Goal: Find contact information: Find contact information

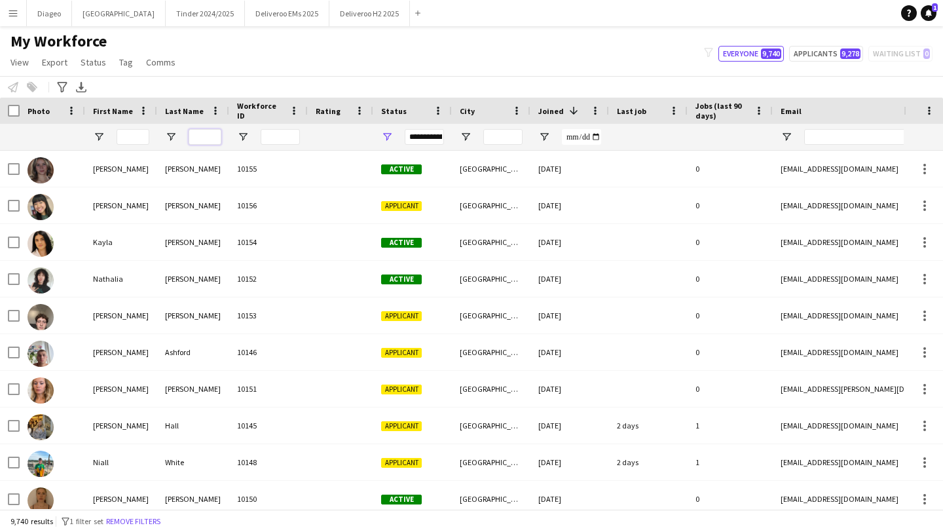
click at [208, 140] on input "Last Name Filter Input" at bounding box center [205, 137] width 33 height 16
click at [144, 140] on input "First Name Filter Input" at bounding box center [133, 137] width 33 height 16
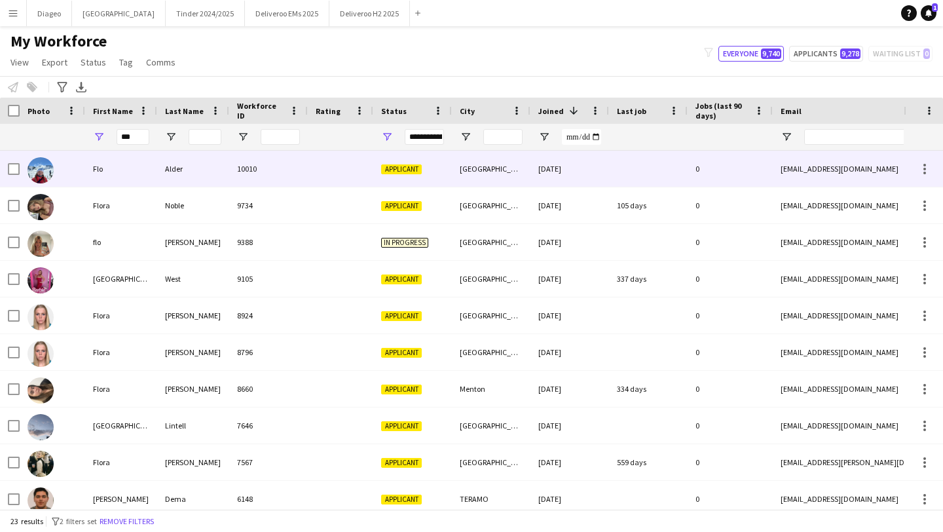
click at [275, 169] on div "10010" at bounding box center [268, 169] width 79 height 36
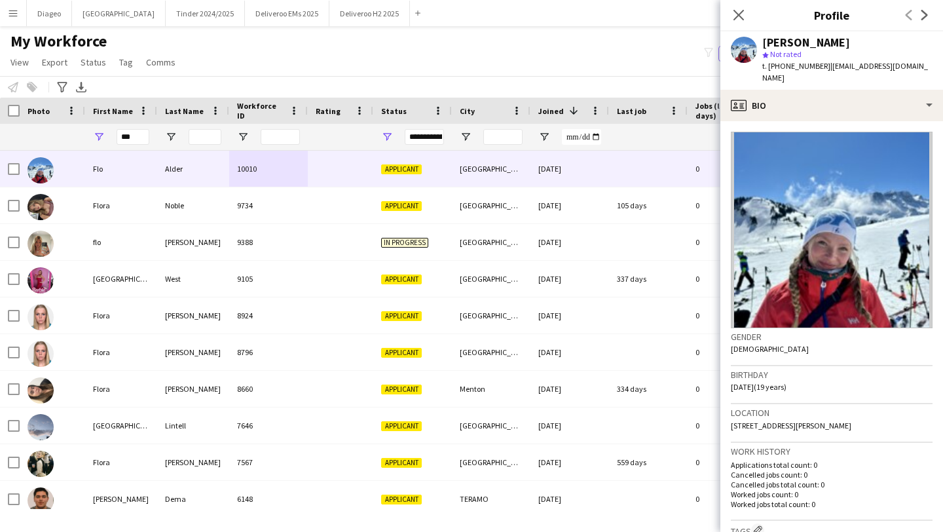
drag, startPoint x: 823, startPoint y: 65, endPoint x: 769, endPoint y: 67, distance: 53.8
click at [769, 67] on span "t. [PHONE_NUMBER]" at bounding box center [796, 66] width 68 height 10
copy span "[PHONE_NUMBER]"
click at [740, 18] on icon "Close pop-in" at bounding box center [738, 15] width 12 height 12
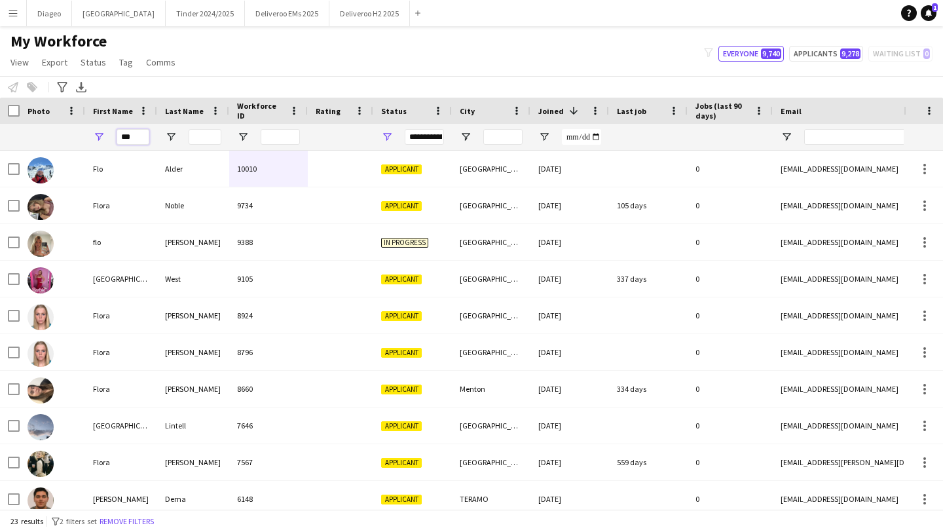
click at [137, 142] on input "***" at bounding box center [133, 137] width 33 height 16
type input "*"
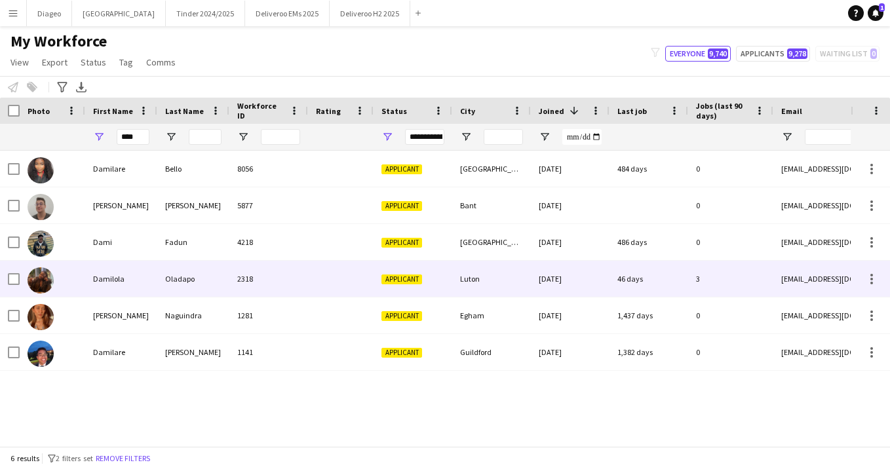
click at [131, 286] on div "Damilola" at bounding box center [121, 279] width 72 height 36
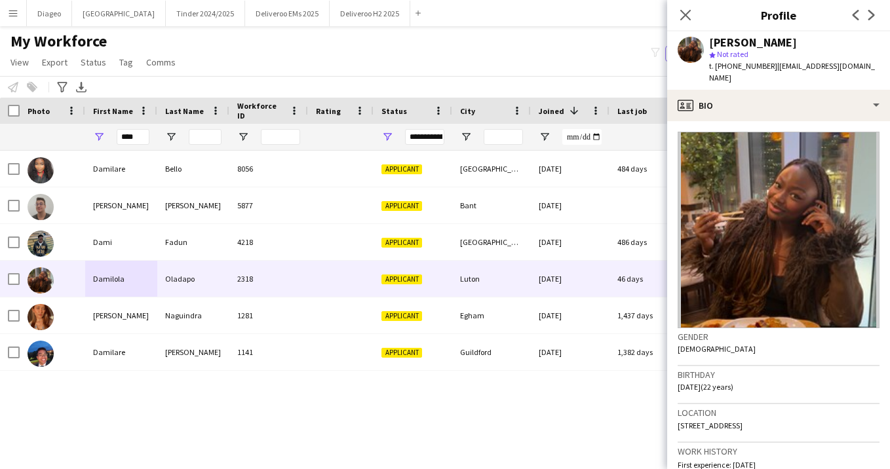
drag, startPoint x: 770, startPoint y: 67, endPoint x: 714, endPoint y: 66, distance: 55.7
click at [714, 66] on span "t. [PHONE_NUMBER]" at bounding box center [743, 66] width 68 height 10
copy span "[PHONE_NUMBER]"
click at [688, 8] on app-icon "Close pop-in" at bounding box center [685, 15] width 19 height 19
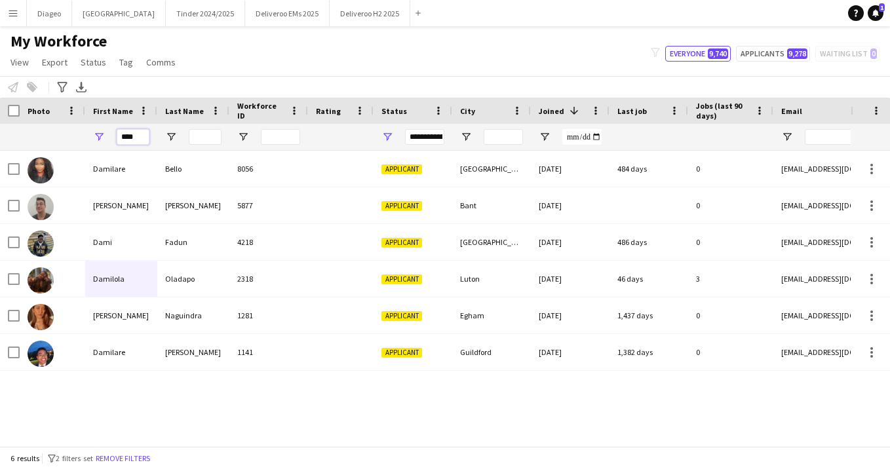
drag, startPoint x: 141, startPoint y: 137, endPoint x: 75, endPoint y: 136, distance: 65.5
click at [75, 136] on div "****" at bounding box center [710, 137] width 1420 height 26
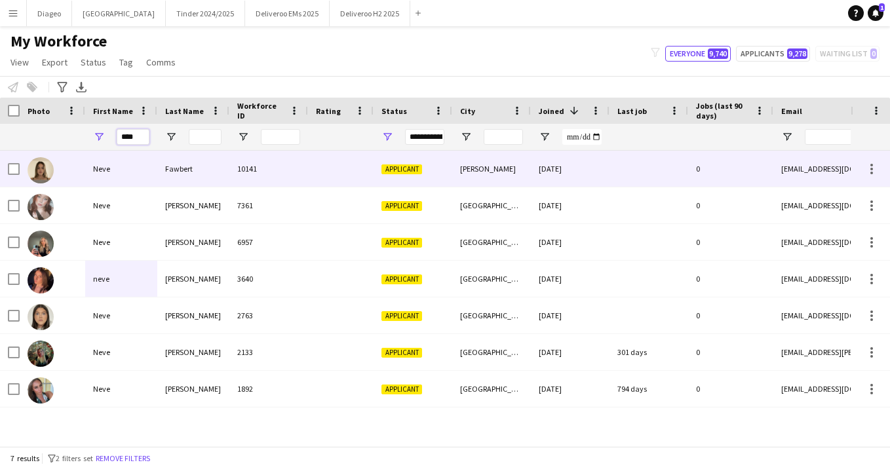
type input "****"
click at [136, 171] on div "Neve" at bounding box center [121, 169] width 72 height 36
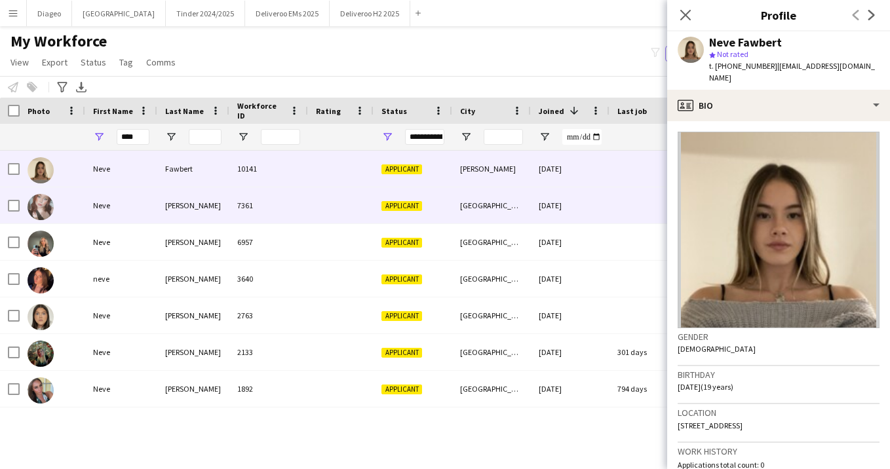
click at [88, 195] on div "Neve" at bounding box center [121, 205] width 72 height 36
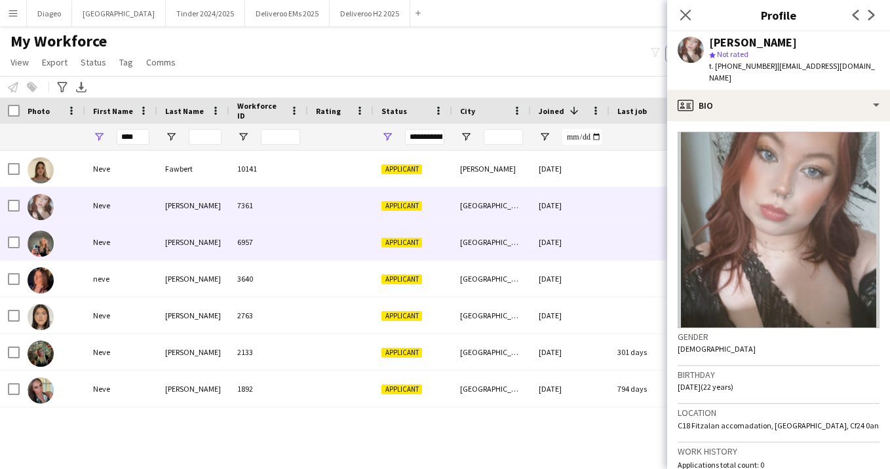
click at [160, 241] on div "[PERSON_NAME]" at bounding box center [193, 242] width 72 height 36
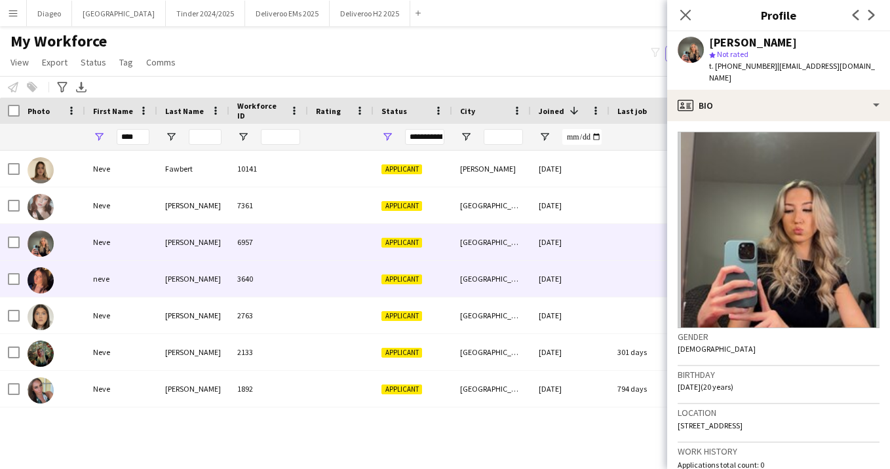
click at [160, 286] on div "[PERSON_NAME]" at bounding box center [193, 279] width 72 height 36
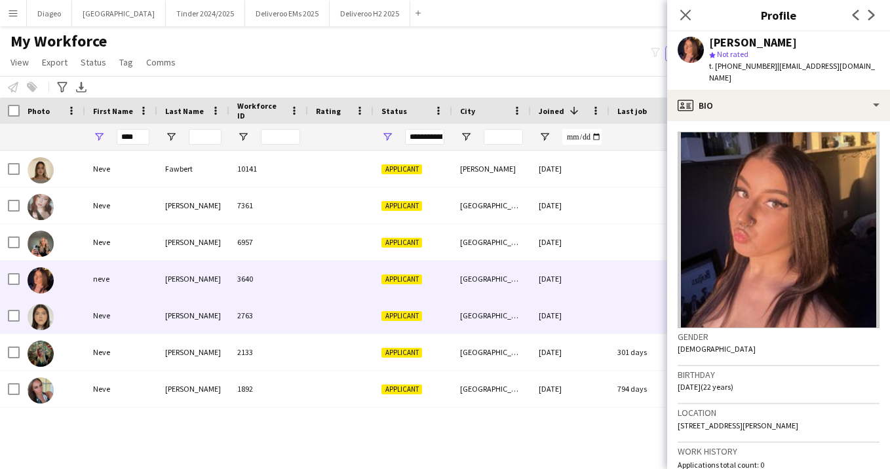
click at [140, 309] on div "Neve" at bounding box center [121, 315] width 72 height 36
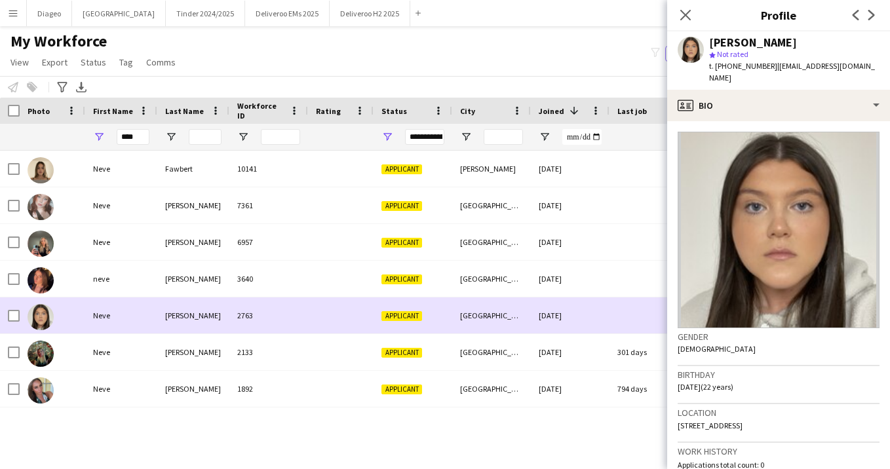
click at [146, 336] on div "Neve" at bounding box center [121, 352] width 72 height 36
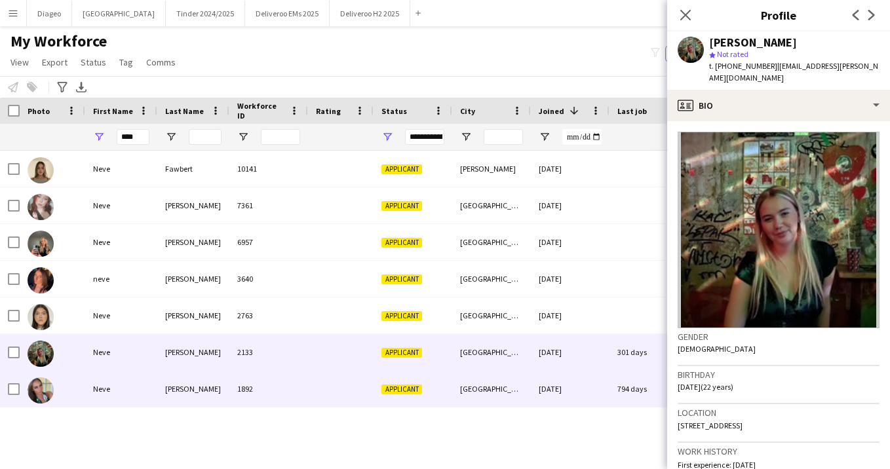
click at [136, 373] on div "Neve" at bounding box center [121, 389] width 72 height 36
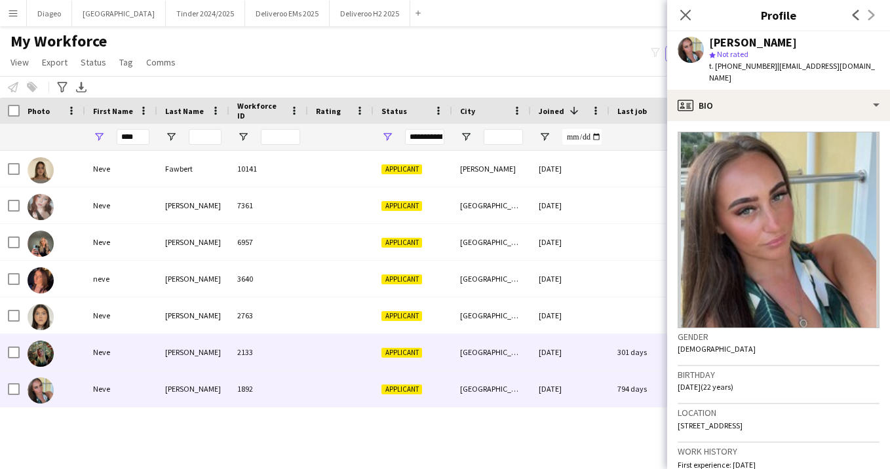
click at [130, 353] on div "Neve" at bounding box center [121, 352] width 72 height 36
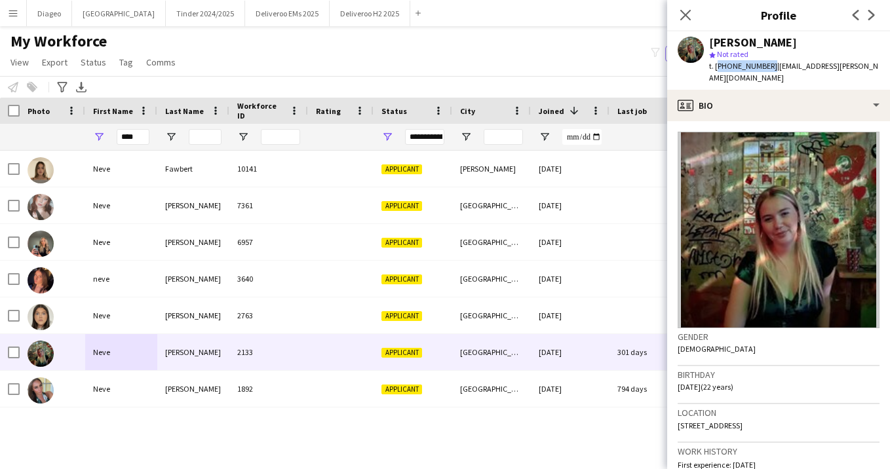
drag, startPoint x: 766, startPoint y: 66, endPoint x: 714, endPoint y: 67, distance: 51.8
click at [714, 67] on span "t. [PHONE_NUMBER]" at bounding box center [743, 66] width 68 height 10
copy span "[PHONE_NUMBER]"
drag, startPoint x: 143, startPoint y: 136, endPoint x: 106, endPoint y: 136, distance: 36.7
click at [106, 136] on div "****" at bounding box center [121, 137] width 72 height 26
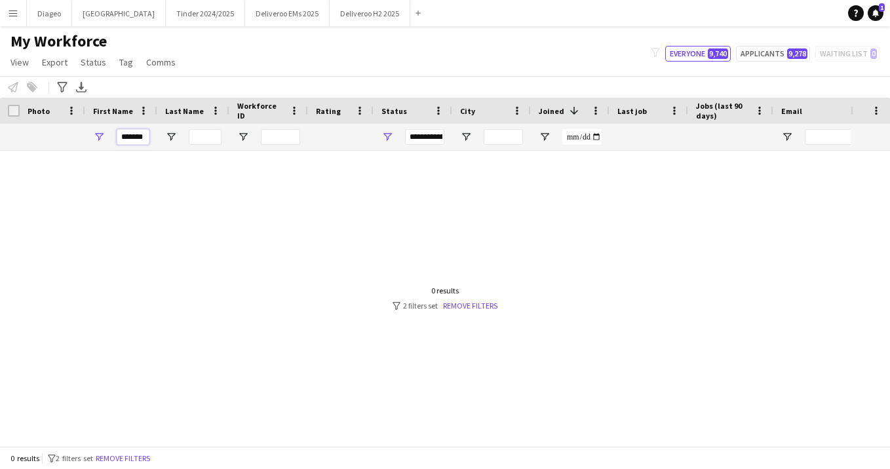
drag, startPoint x: 147, startPoint y: 136, endPoint x: 71, endPoint y: 140, distance: 76.1
click at [71, 140] on div "*******" at bounding box center [710, 137] width 1420 height 26
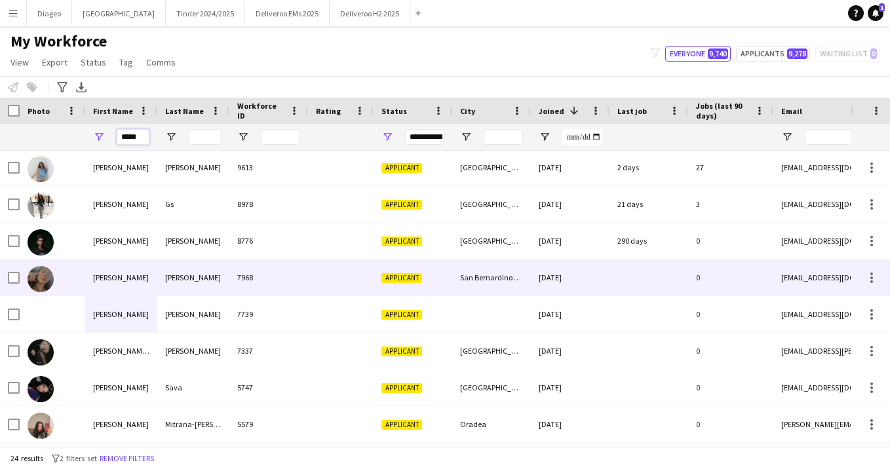
scroll to position [41, 0]
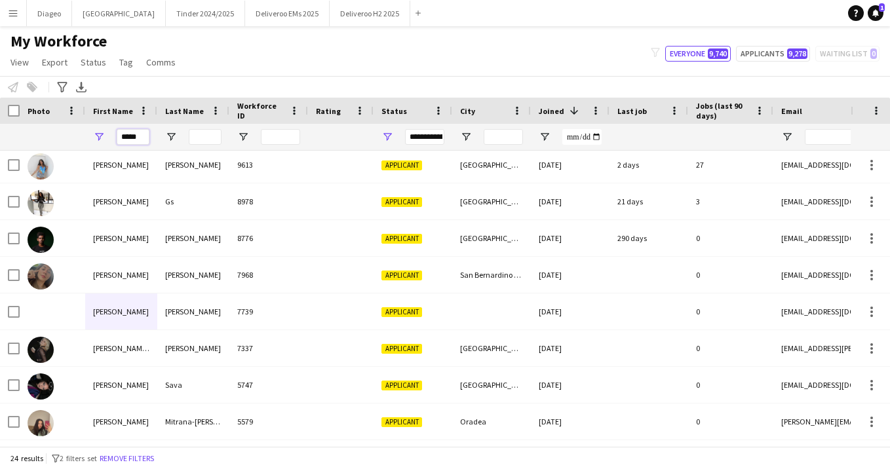
type input "*****"
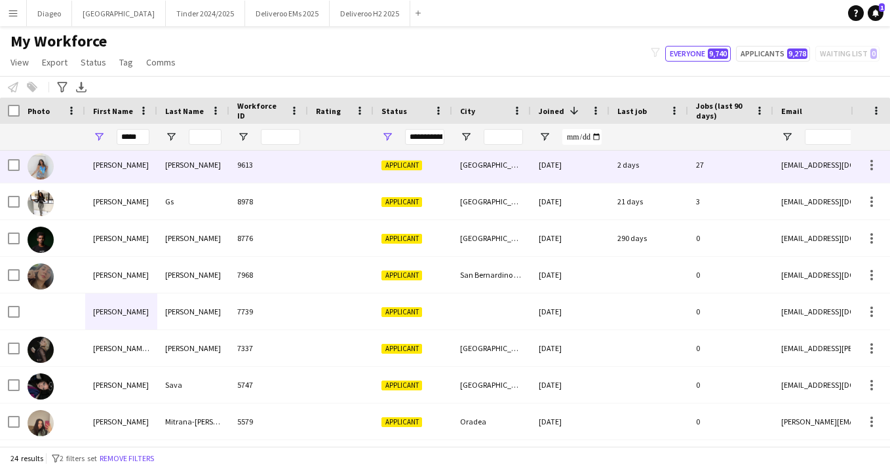
click at [113, 172] on div "[PERSON_NAME]" at bounding box center [121, 165] width 72 height 36
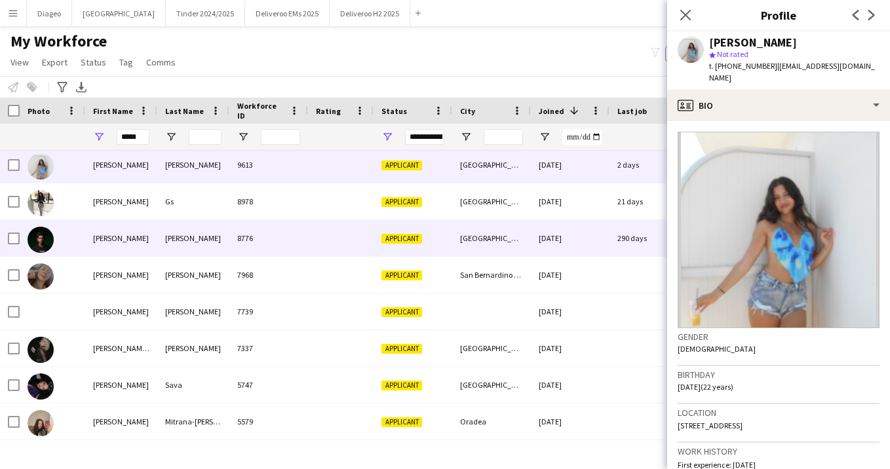
click at [132, 207] on div "[PERSON_NAME]" at bounding box center [121, 201] width 72 height 36
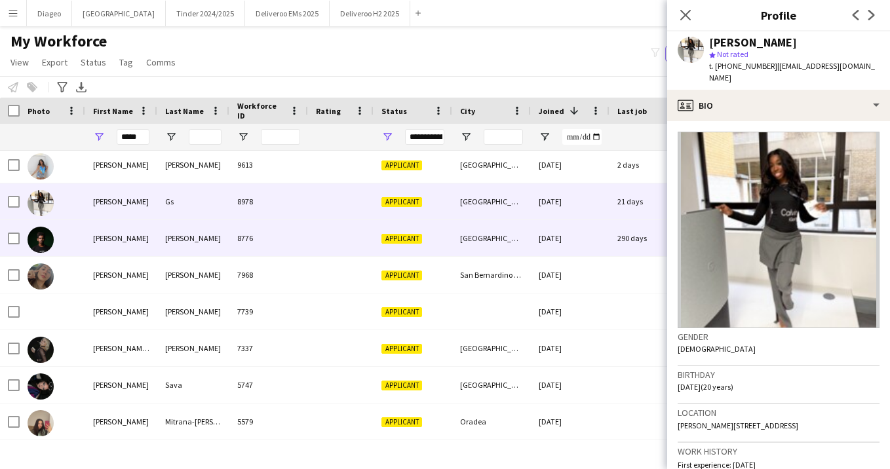
click at [128, 245] on div "[PERSON_NAME]" at bounding box center [121, 238] width 72 height 36
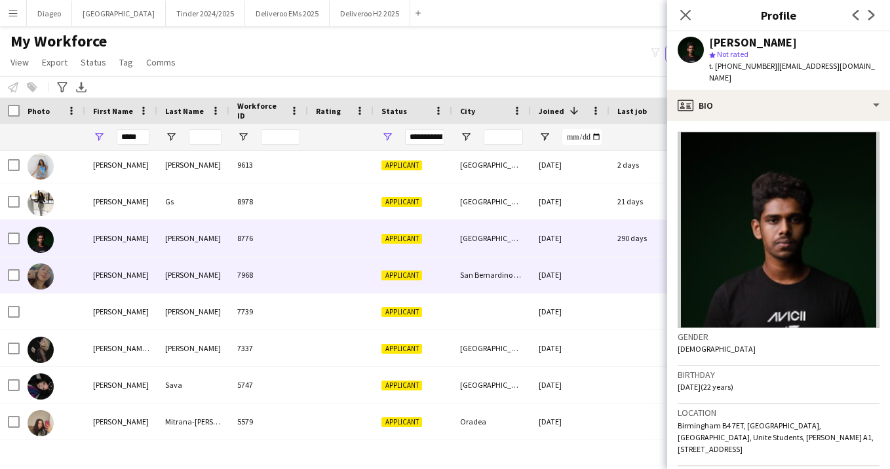
click at [138, 285] on div "[PERSON_NAME]" at bounding box center [121, 275] width 72 height 36
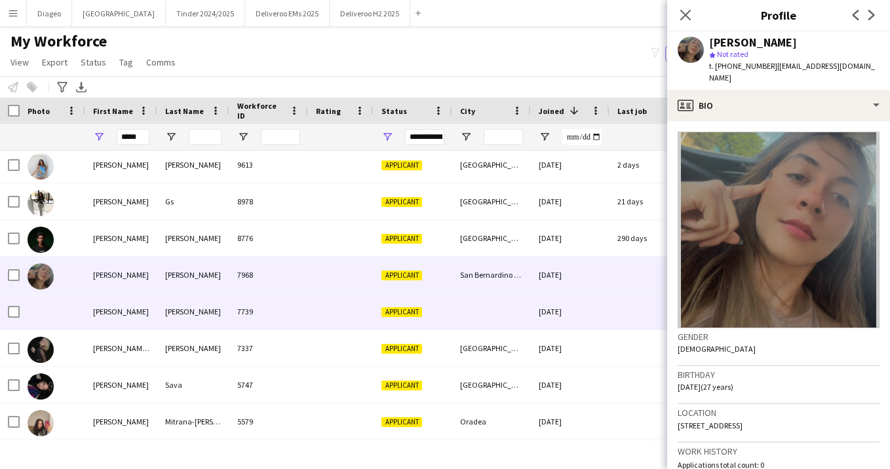
click at [136, 350] on div "[PERSON_NAME] [PERSON_NAME]" at bounding box center [121, 348] width 72 height 36
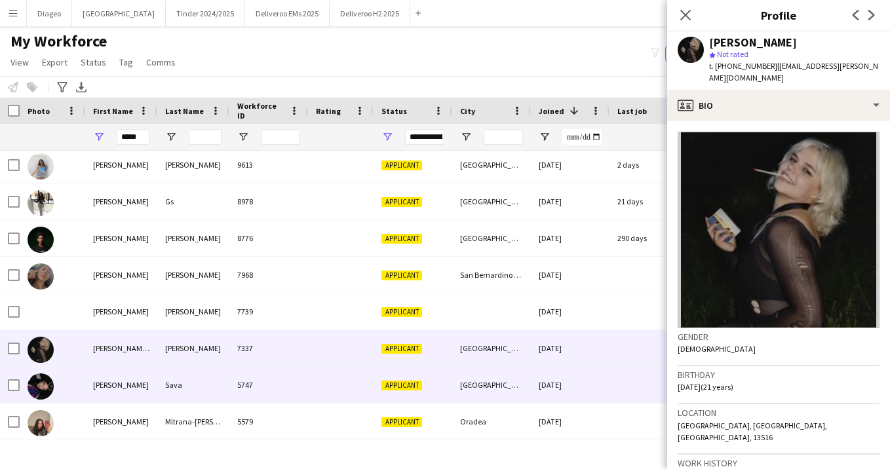
click at [138, 375] on div "[PERSON_NAME]" at bounding box center [121, 385] width 72 height 36
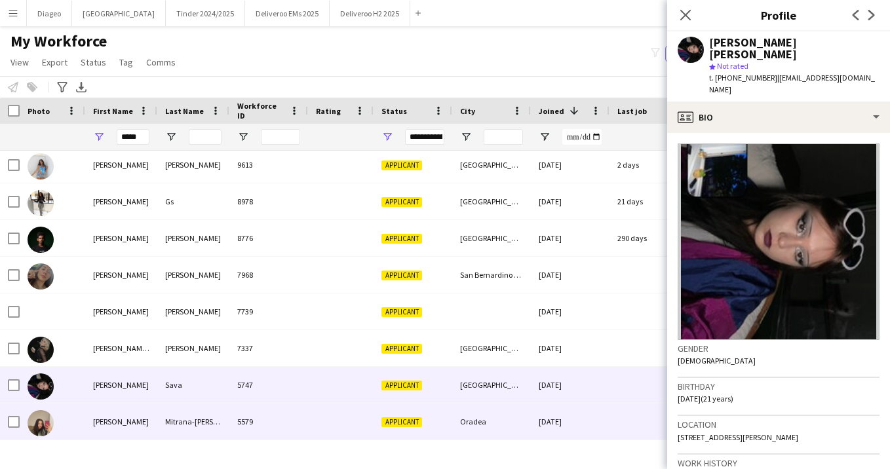
click at [140, 409] on div "[PERSON_NAME]" at bounding box center [121, 421] width 72 height 36
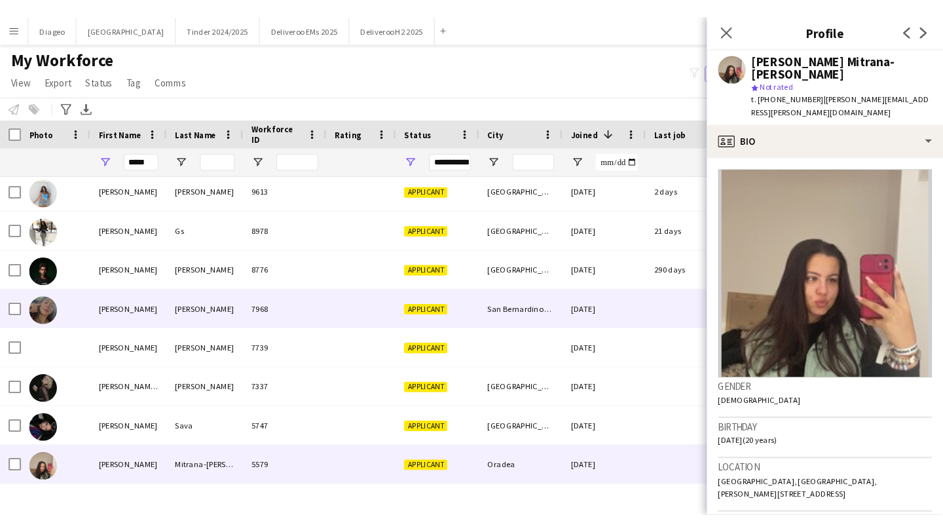
scroll to position [0, 0]
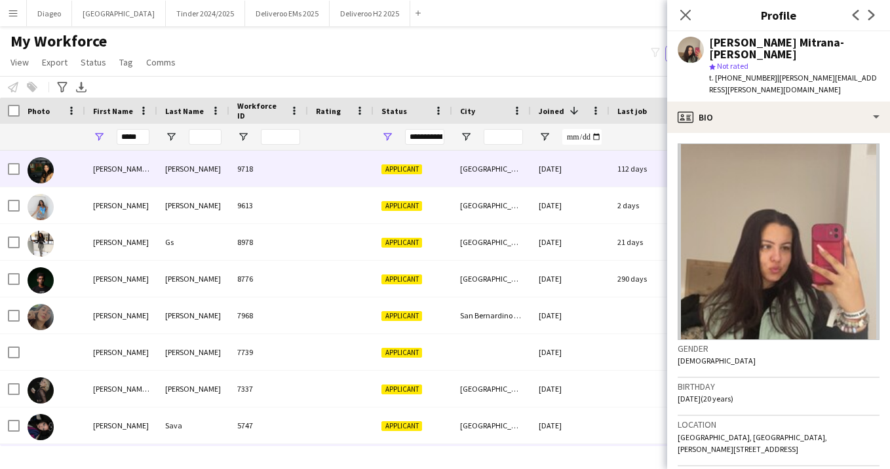
click at [132, 160] on div "[PERSON_NAME] [PERSON_NAME]" at bounding box center [121, 169] width 72 height 36
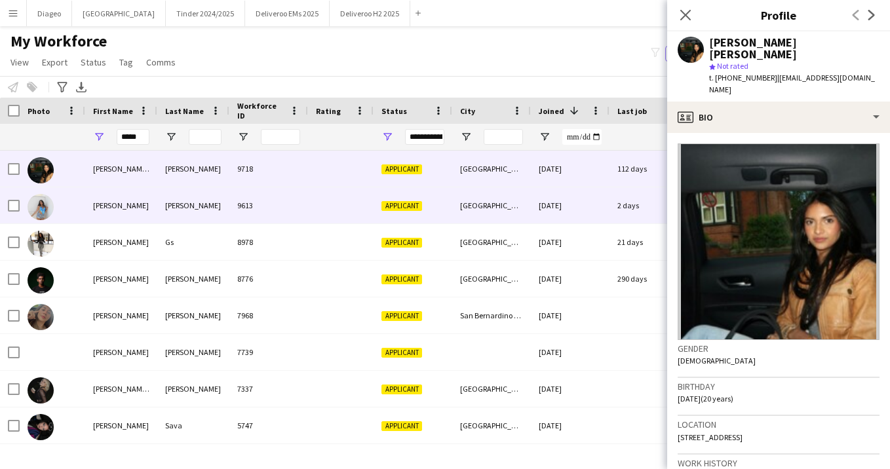
click at [130, 216] on div "[PERSON_NAME]" at bounding box center [121, 205] width 72 height 36
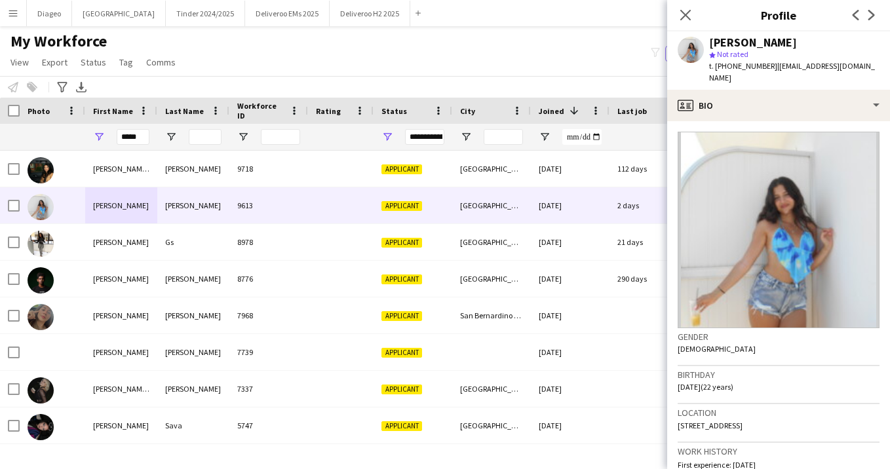
drag, startPoint x: 772, startPoint y: 66, endPoint x: 715, endPoint y: 66, distance: 56.3
click at [715, 66] on div "t. [PHONE_NUMBER] | [EMAIL_ADDRESS][DOMAIN_NAME]" at bounding box center [794, 72] width 170 height 24
copy span "[PHONE_NUMBER]"
click at [692, 5] on div "Close pop-in" at bounding box center [685, 15] width 37 height 30
click at [689, 8] on app-icon "Close pop-in" at bounding box center [685, 15] width 19 height 19
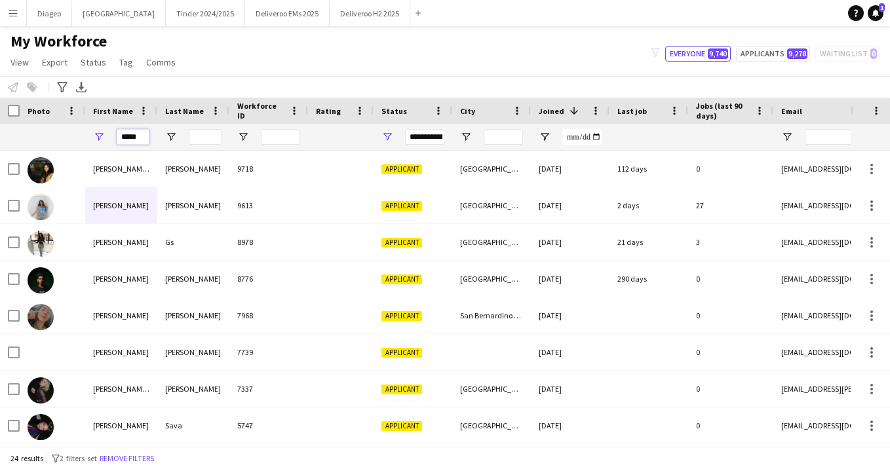
click at [138, 139] on input "*****" at bounding box center [133, 137] width 33 height 16
drag, startPoint x: 140, startPoint y: 139, endPoint x: 93, endPoint y: 139, distance: 47.2
click at [93, 139] on div "*****" at bounding box center [121, 137] width 72 height 26
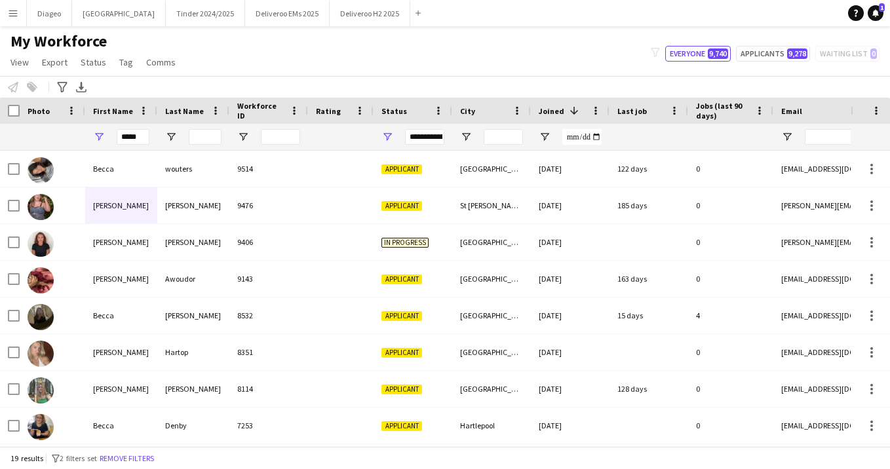
click at [187, 140] on div at bounding box center [193, 137] width 72 height 26
click at [199, 137] on input "Last Name Filter Input" at bounding box center [205, 137] width 33 height 16
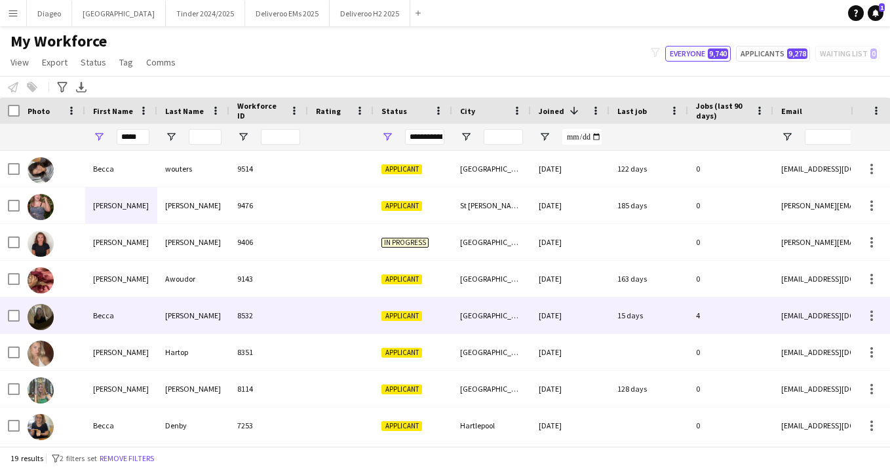
click at [174, 302] on div "[PERSON_NAME]" at bounding box center [193, 315] width 72 height 36
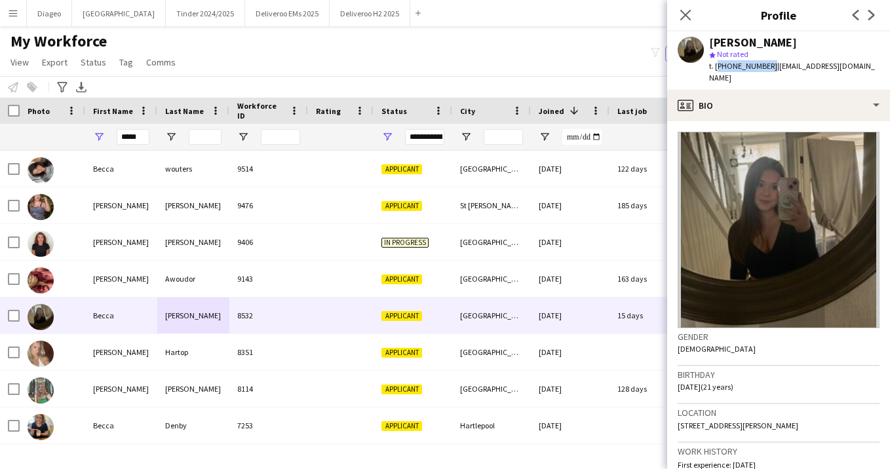
drag, startPoint x: 766, startPoint y: 66, endPoint x: 715, endPoint y: 66, distance: 51.1
click at [715, 66] on span "t. [PHONE_NUMBER]" at bounding box center [743, 66] width 68 height 10
copy span "[PHONE_NUMBER]"
click at [685, 20] on app-icon "Close pop-in" at bounding box center [685, 15] width 19 height 19
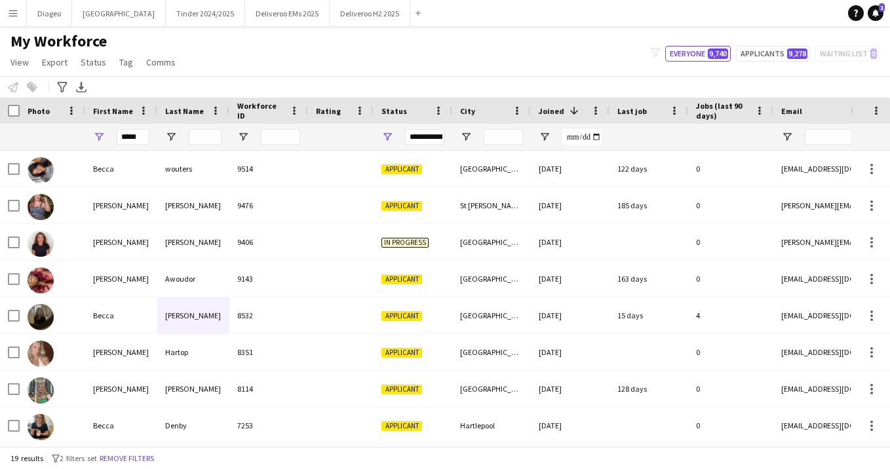
drag, startPoint x: 149, startPoint y: 137, endPoint x: 119, endPoint y: 137, distance: 30.8
click at [119, 137] on div "*****" at bounding box center [121, 137] width 72 height 26
drag, startPoint x: 141, startPoint y: 137, endPoint x: 73, endPoint y: 135, distance: 67.5
click at [74, 135] on div "*****" at bounding box center [710, 137] width 1420 height 26
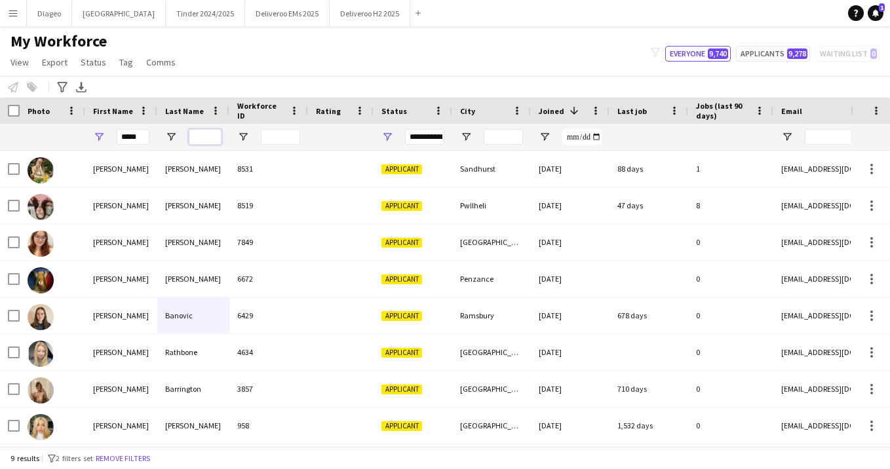
click at [202, 140] on input "Last Name Filter Input" at bounding box center [205, 137] width 33 height 16
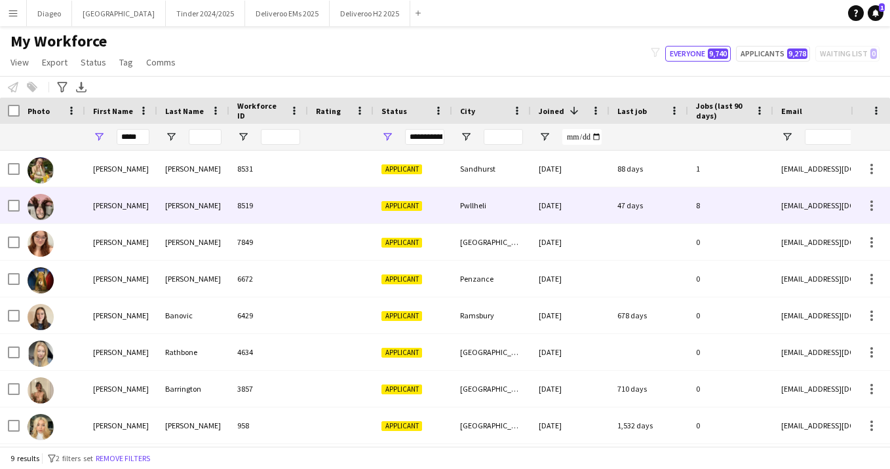
click at [188, 201] on div "[PERSON_NAME]" at bounding box center [193, 205] width 72 height 36
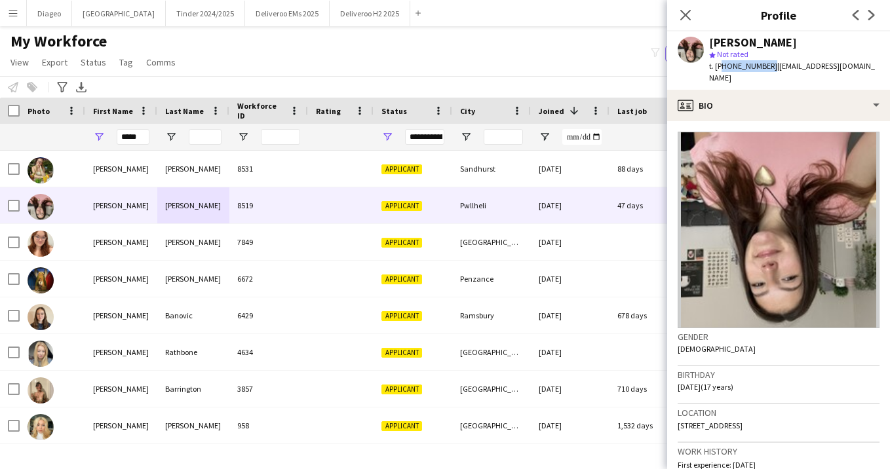
drag, startPoint x: 765, startPoint y: 67, endPoint x: 717, endPoint y: 65, distance: 47.9
click at [717, 65] on span "t. [PHONE_NUMBER]" at bounding box center [743, 66] width 68 height 10
drag, startPoint x: 713, startPoint y: 66, endPoint x: 766, endPoint y: 68, distance: 52.5
click at [766, 68] on span "t. [PHONE_NUMBER]" at bounding box center [743, 66] width 68 height 10
copy span "[PHONE_NUMBER]"
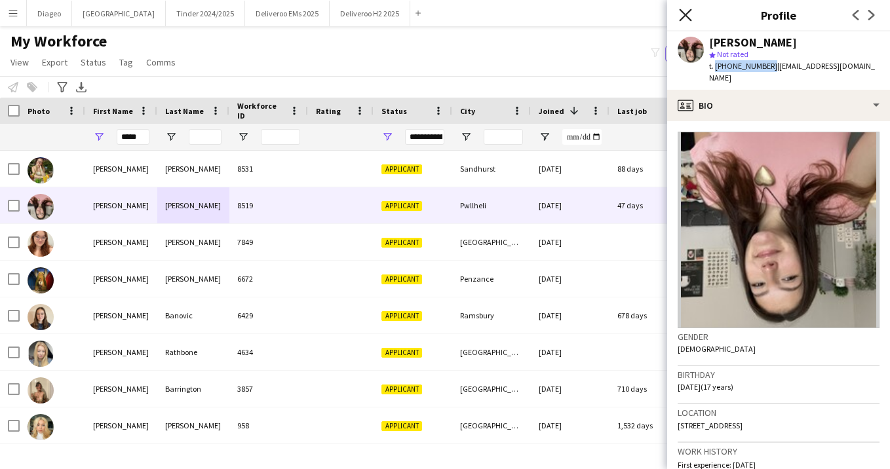
click at [683, 16] on icon at bounding box center [685, 15] width 12 height 12
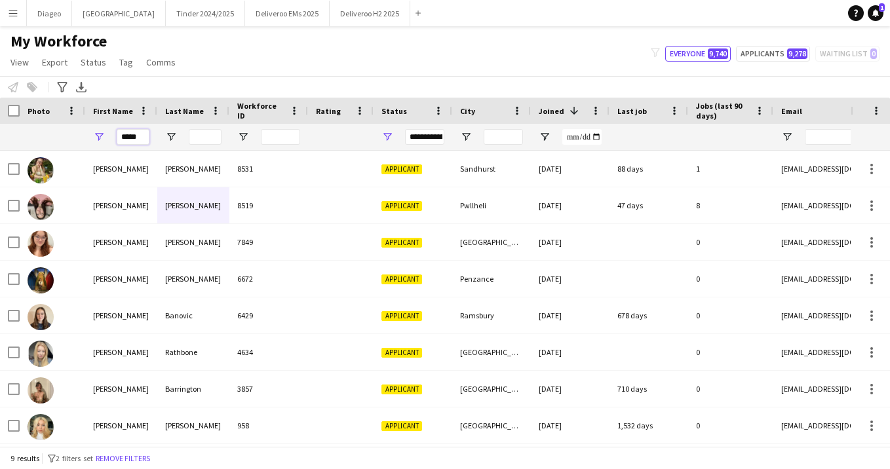
drag, startPoint x: 147, startPoint y: 141, endPoint x: 99, endPoint y: 140, distance: 47.9
click at [98, 140] on div "*****" at bounding box center [121, 137] width 72 height 26
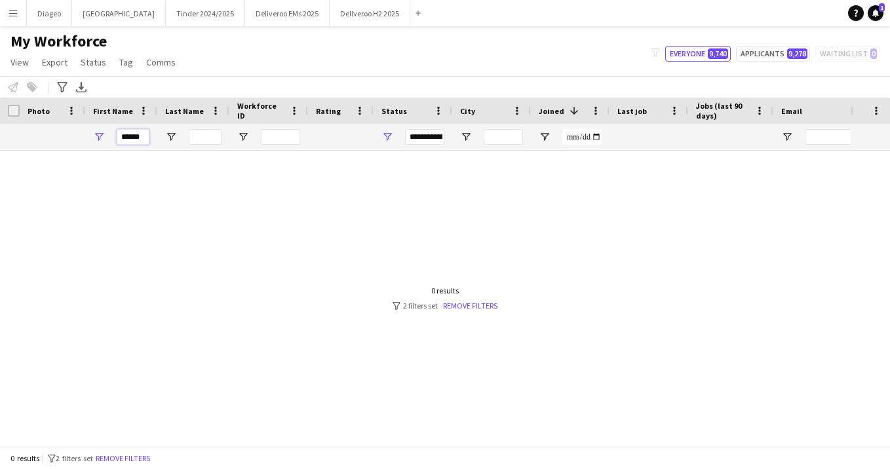
drag, startPoint x: 147, startPoint y: 138, endPoint x: 98, endPoint y: 136, distance: 49.2
click at [98, 136] on div "******" at bounding box center [121, 137] width 72 height 26
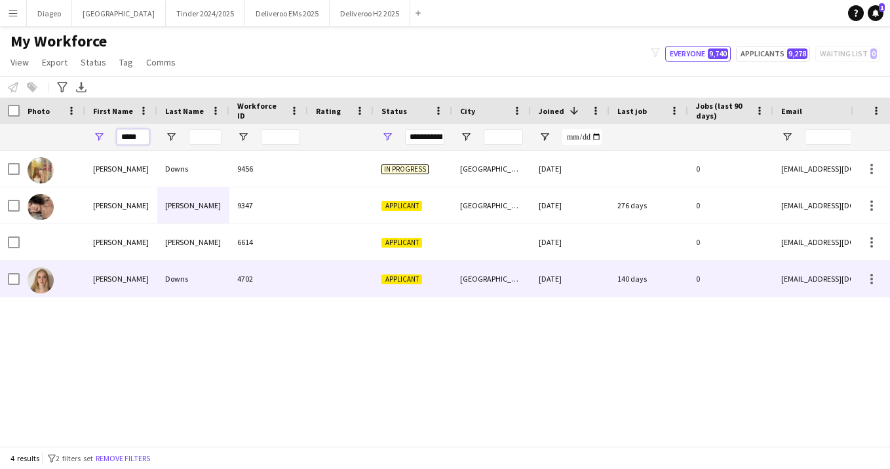
type input "*****"
click at [202, 276] on div "Downs" at bounding box center [193, 279] width 72 height 36
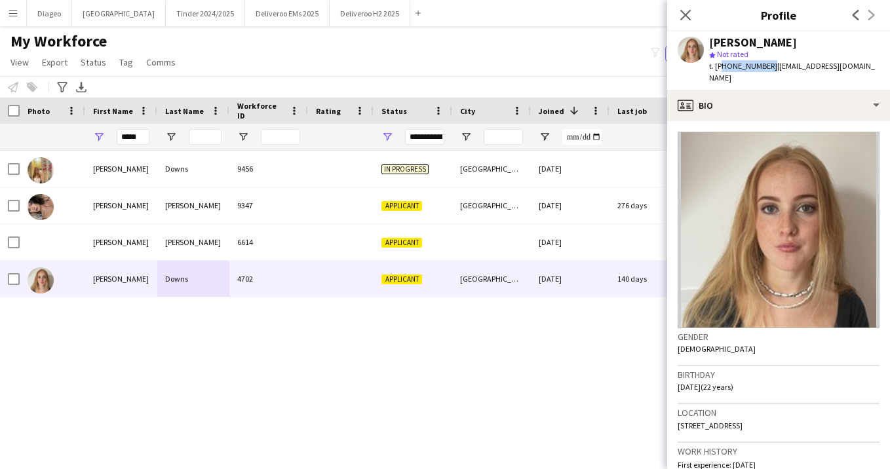
drag, startPoint x: 766, startPoint y: 66, endPoint x: 717, endPoint y: 67, distance: 48.5
click at [717, 67] on span "t. [PHONE_NUMBER]" at bounding box center [743, 66] width 68 height 10
drag, startPoint x: 717, startPoint y: 65, endPoint x: 765, endPoint y: 66, distance: 48.5
click at [765, 66] on span "t. [PHONE_NUMBER]" at bounding box center [743, 66] width 68 height 10
copy span "[PHONE_NUMBER]"
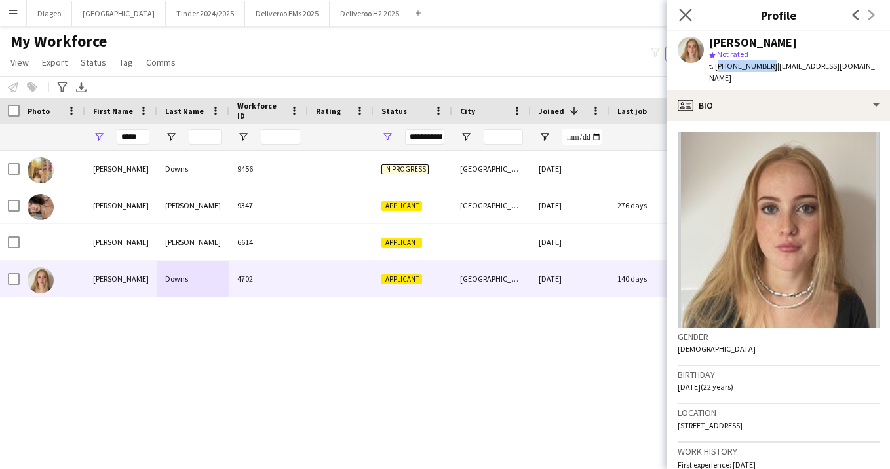
click at [692, 19] on app-icon "Close pop-in" at bounding box center [685, 15] width 19 height 19
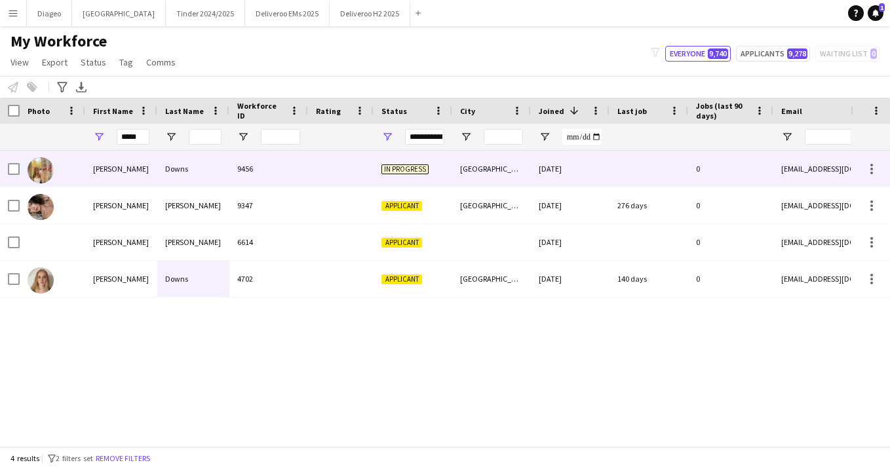
click at [155, 169] on div "[PERSON_NAME]" at bounding box center [121, 169] width 72 height 36
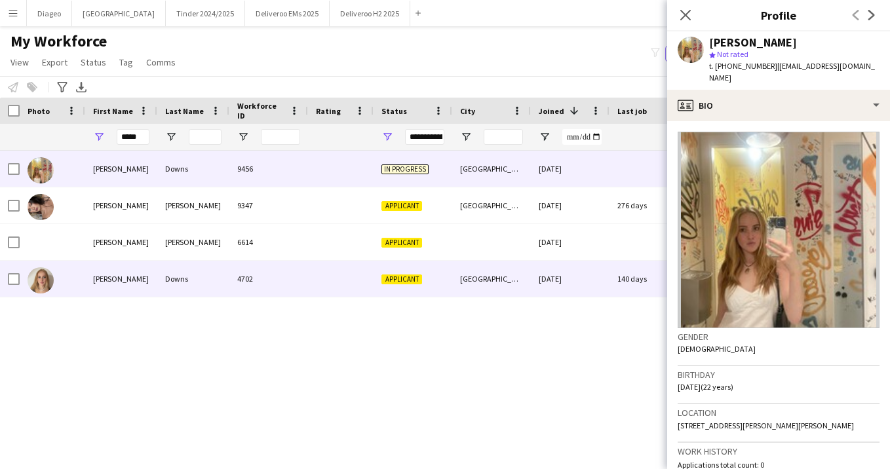
click at [154, 278] on div "[PERSON_NAME]" at bounding box center [121, 279] width 72 height 36
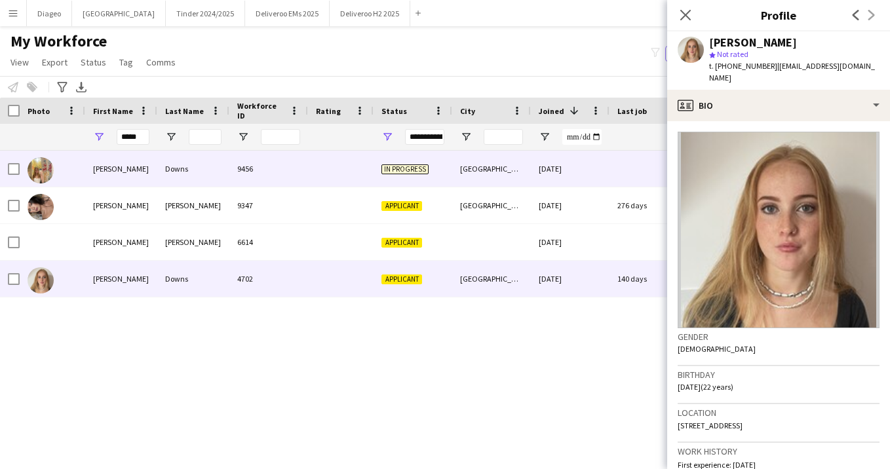
click at [183, 176] on div "Downs" at bounding box center [193, 169] width 72 height 36
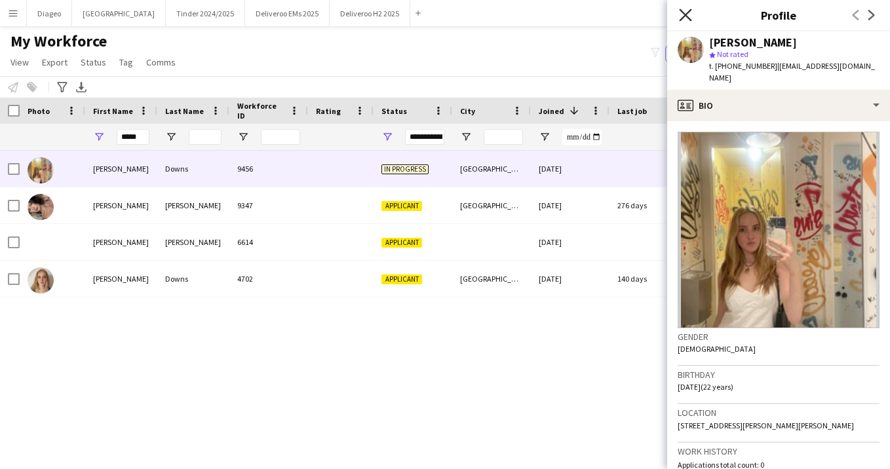
click at [689, 18] on icon at bounding box center [685, 15] width 12 height 12
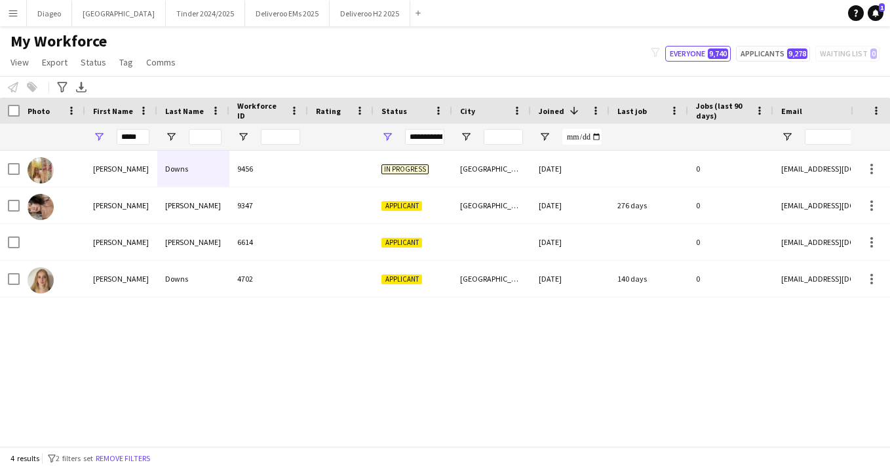
click at [503, 399] on div "[PERSON_NAME] 9456 In progress [GEOGRAPHIC_DATA] [DATE] 0 [EMAIL_ADDRESS][DOMAI…" at bounding box center [425, 298] width 850 height 295
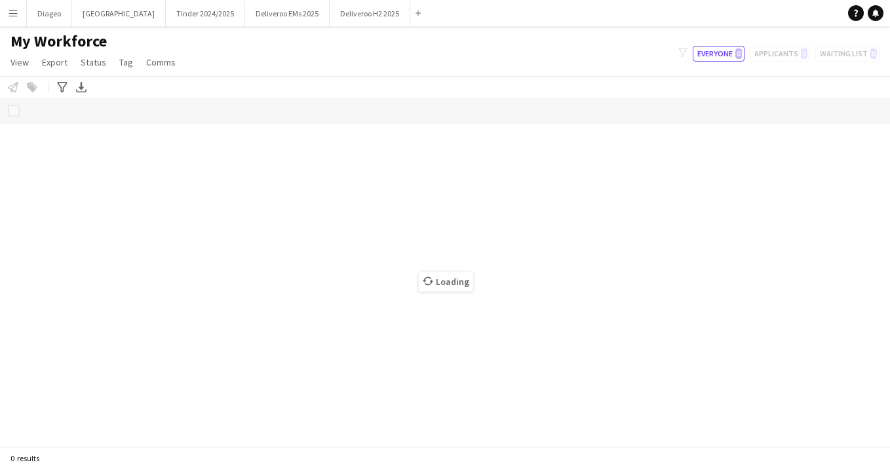
click at [14, 10] on app-icon "Menu" at bounding box center [13, 13] width 10 height 10
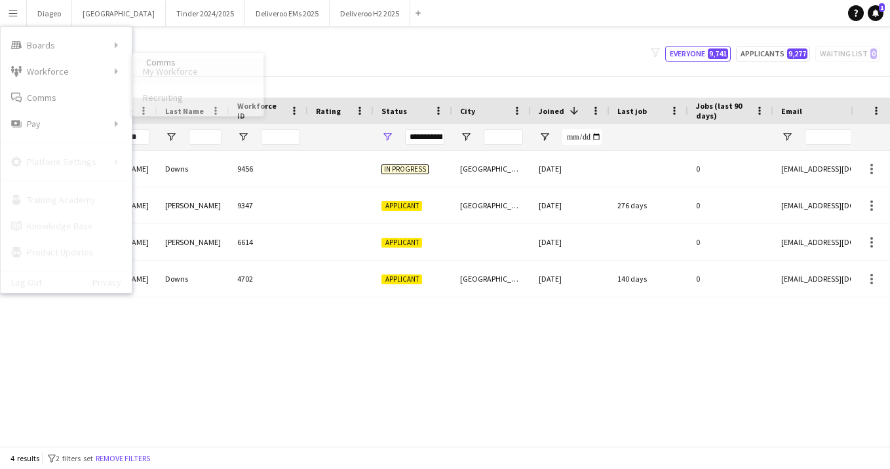
click at [151, 75] on link "My Workforce" at bounding box center [197, 71] width 131 height 26
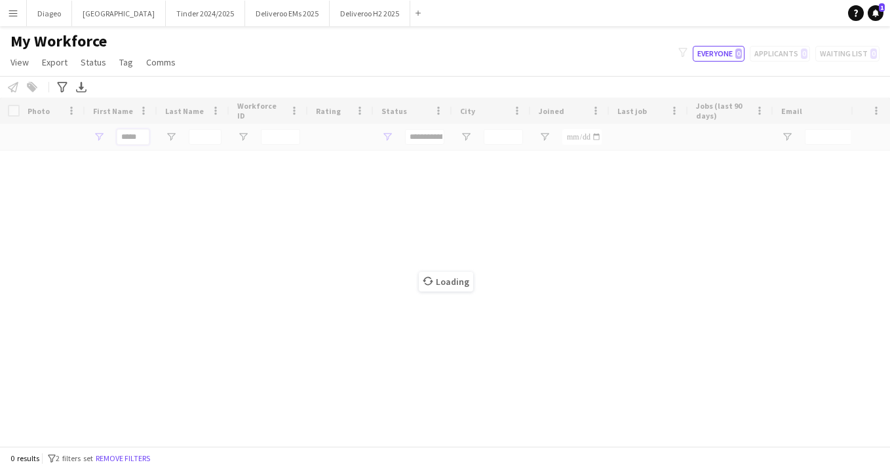
click at [141, 141] on input "*****" at bounding box center [133, 137] width 33 height 16
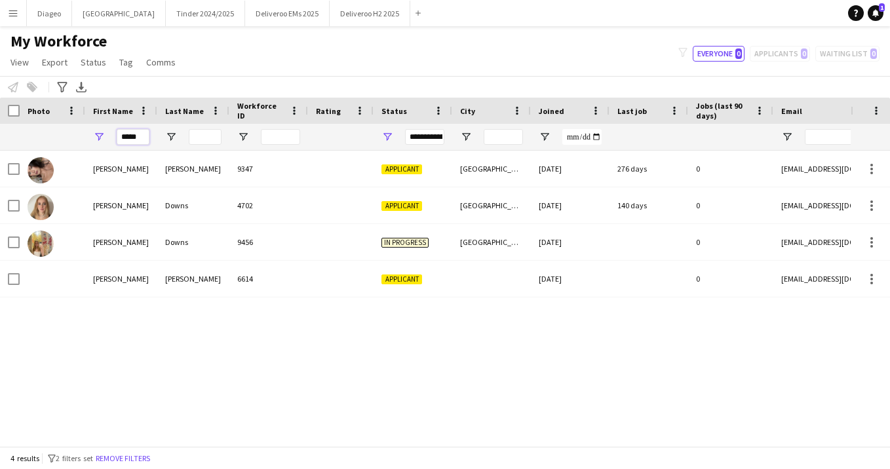
drag, startPoint x: 141, startPoint y: 141, endPoint x: 118, endPoint y: 141, distance: 22.9
click at [118, 141] on input "*****" at bounding box center [133, 137] width 33 height 16
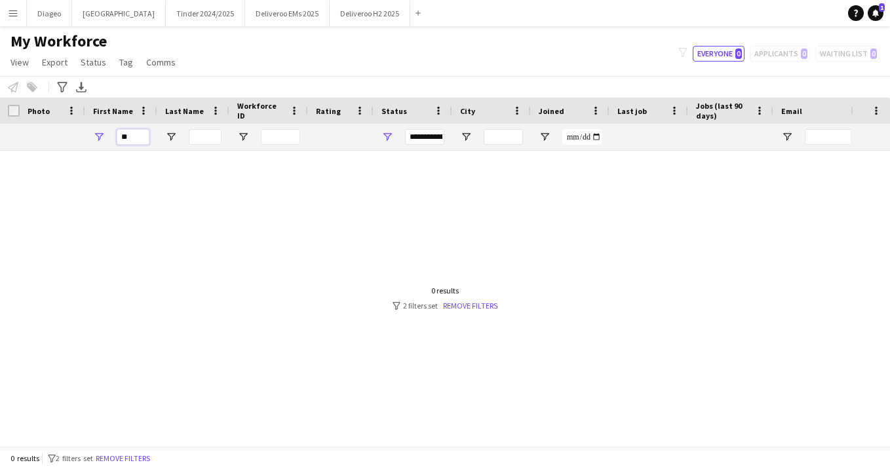
type input "*"
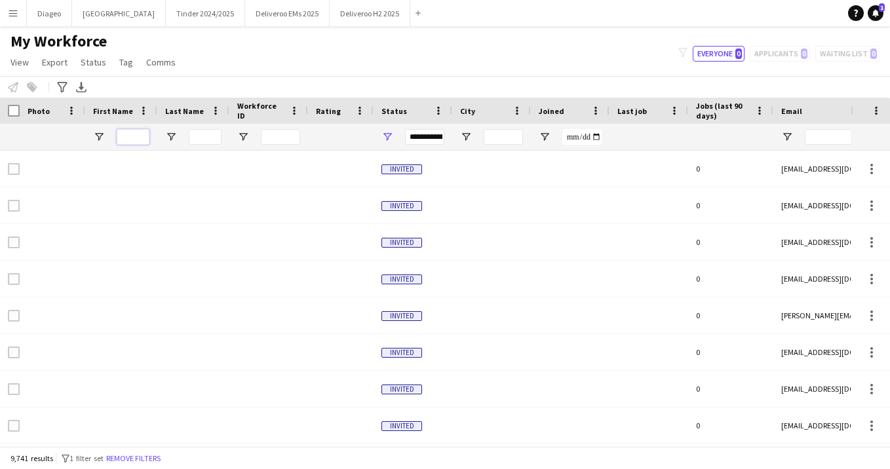
click at [134, 142] on input "First Name Filter Input" at bounding box center [133, 137] width 33 height 16
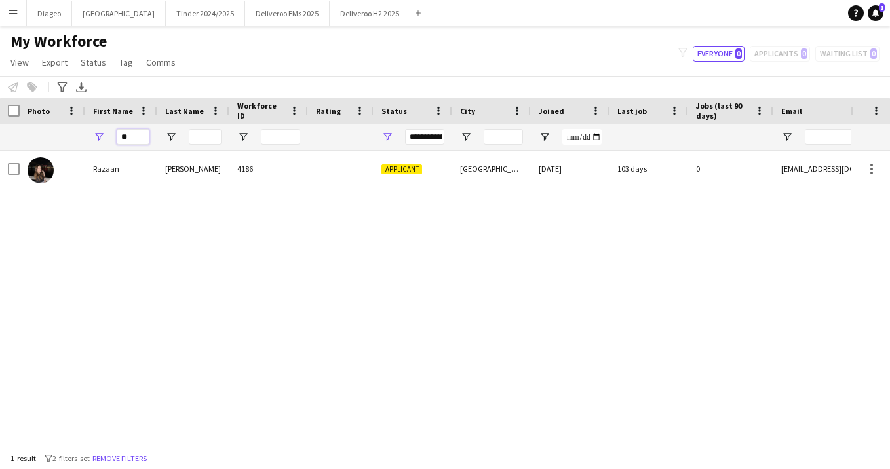
type input "*"
